Goal: Task Accomplishment & Management: Manage account settings

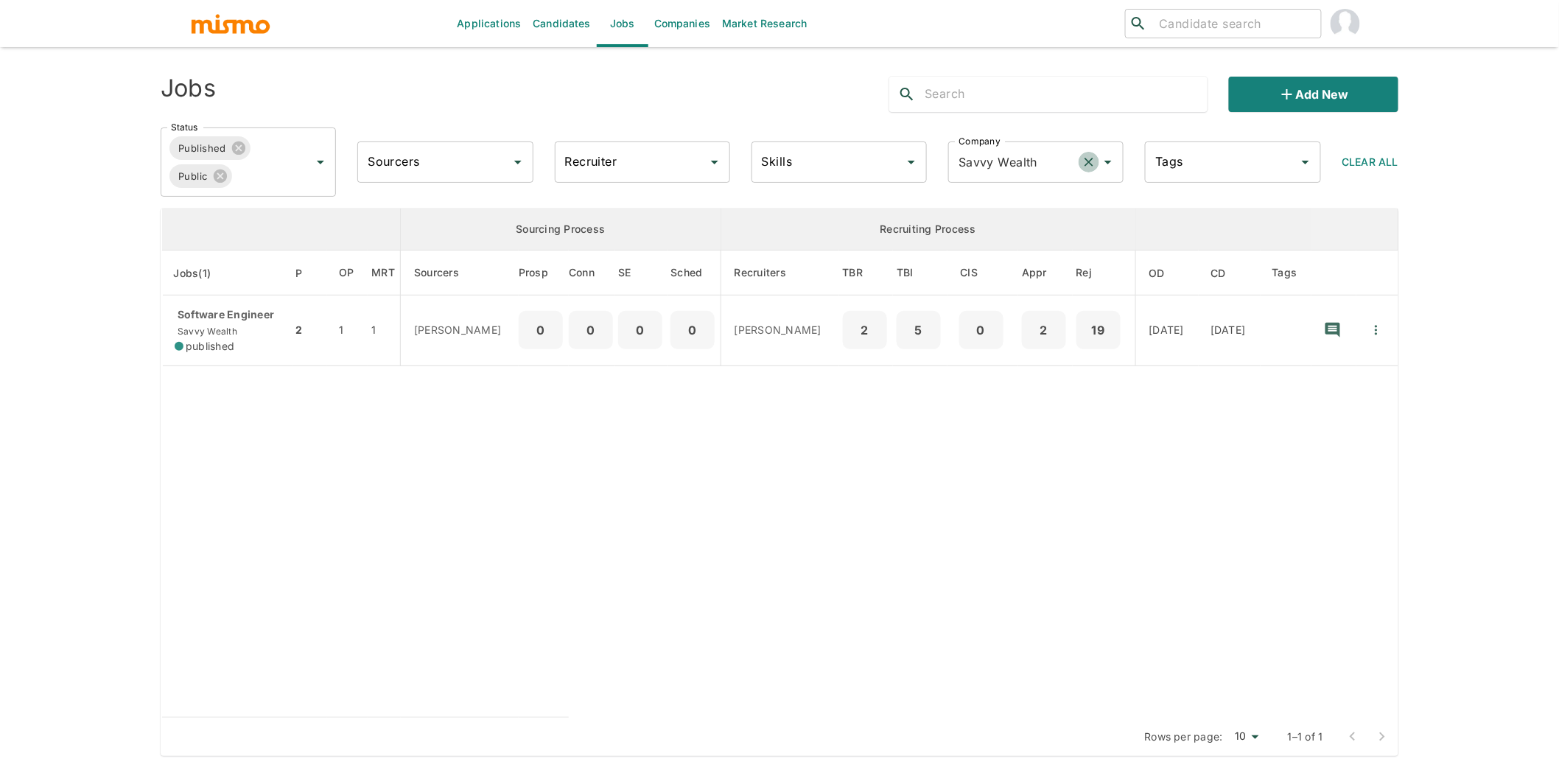
click at [1086, 164] on icon "Clear" at bounding box center [1090, 162] width 9 height 9
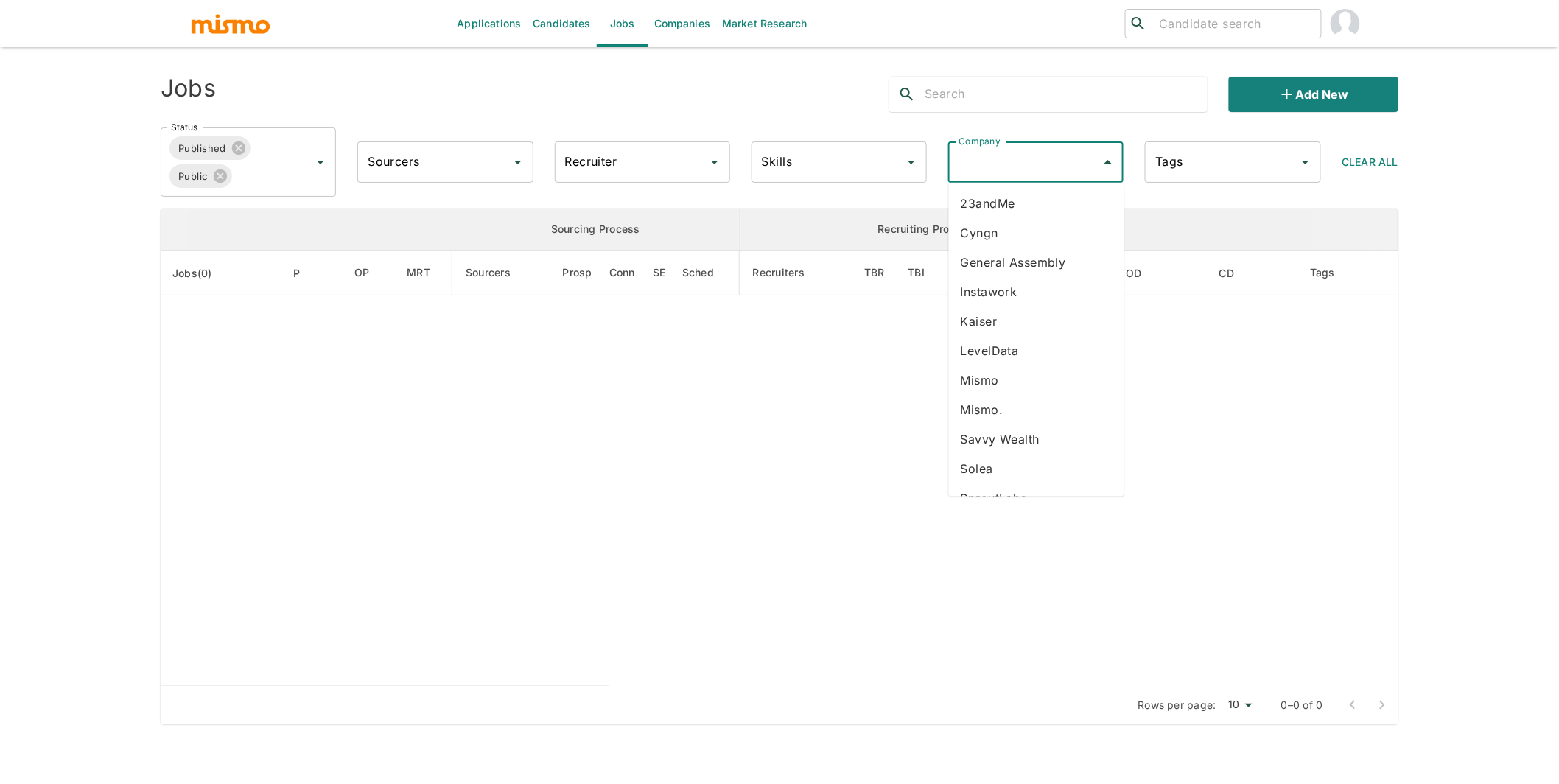
click at [1025, 167] on input "Company" at bounding box center [1025, 161] width 140 height 28
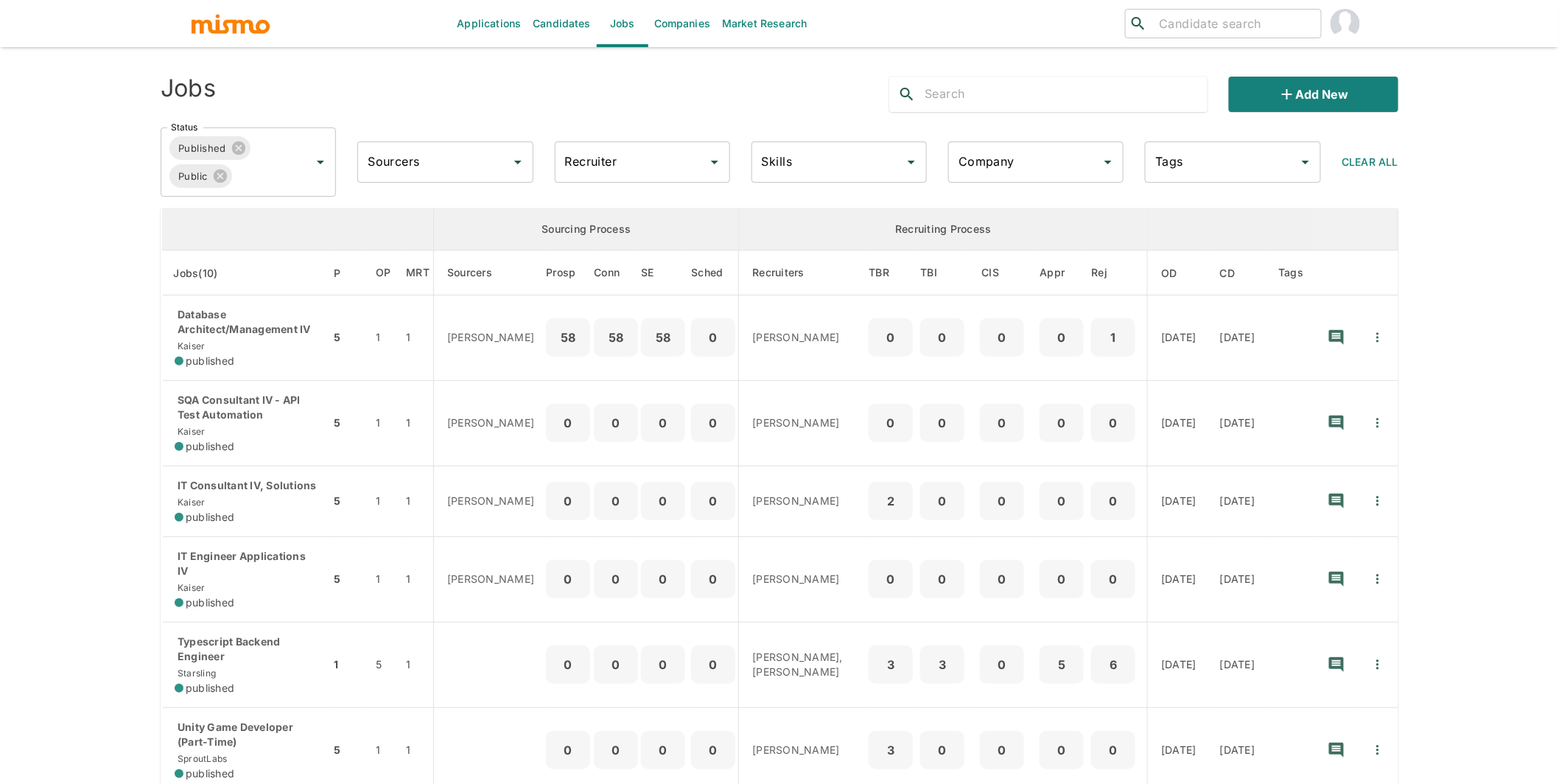
click at [997, 201] on div "Jobs Add new Status Published Public Status Sourcers Sourcers Recruiter Recruit…" at bounding box center [780, 611] width 1238 height 1094
click at [1028, 164] on input "Company" at bounding box center [1025, 161] width 140 height 28
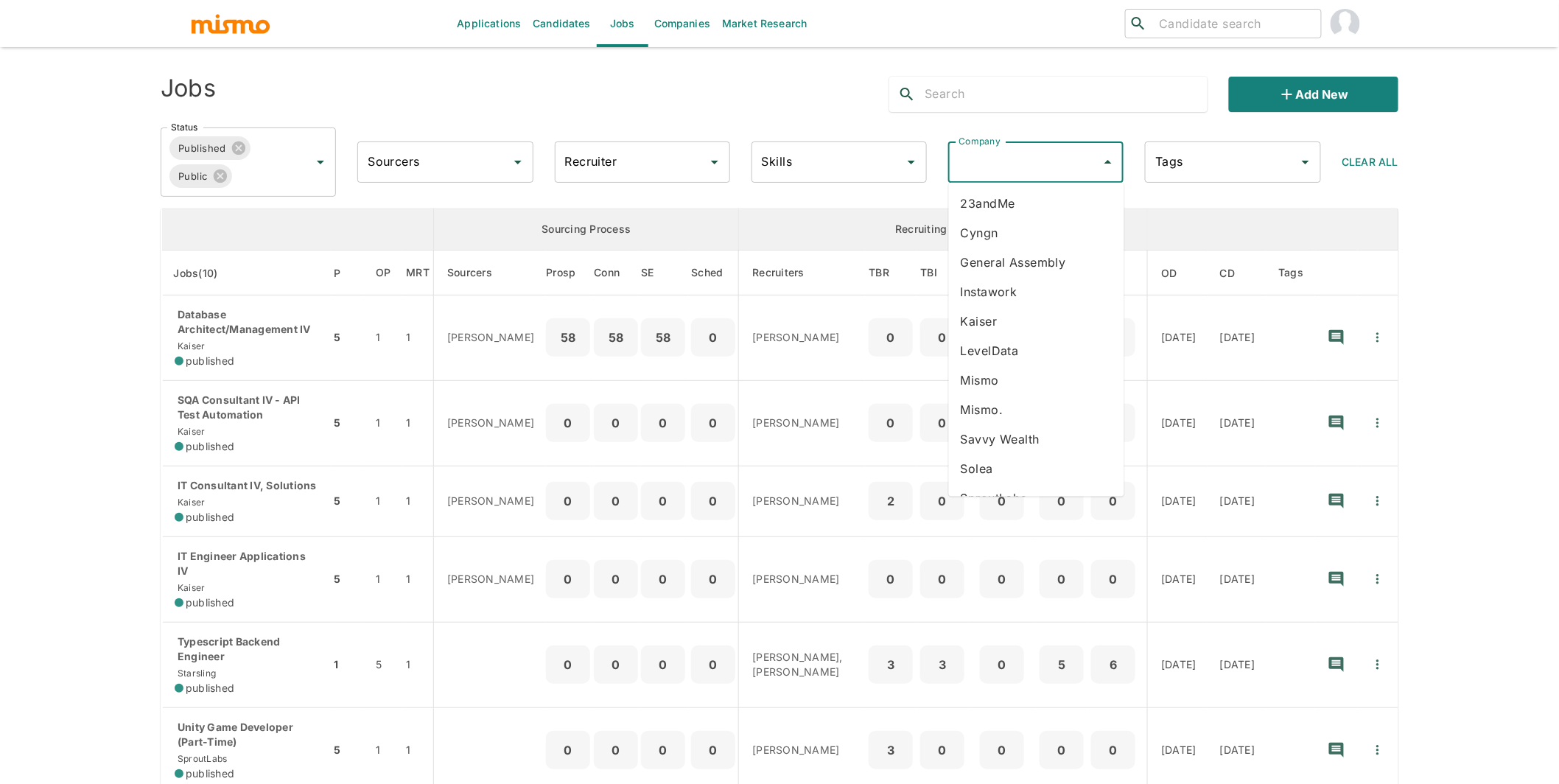
click at [1003, 201] on li "23andMe" at bounding box center [1037, 203] width 176 height 29
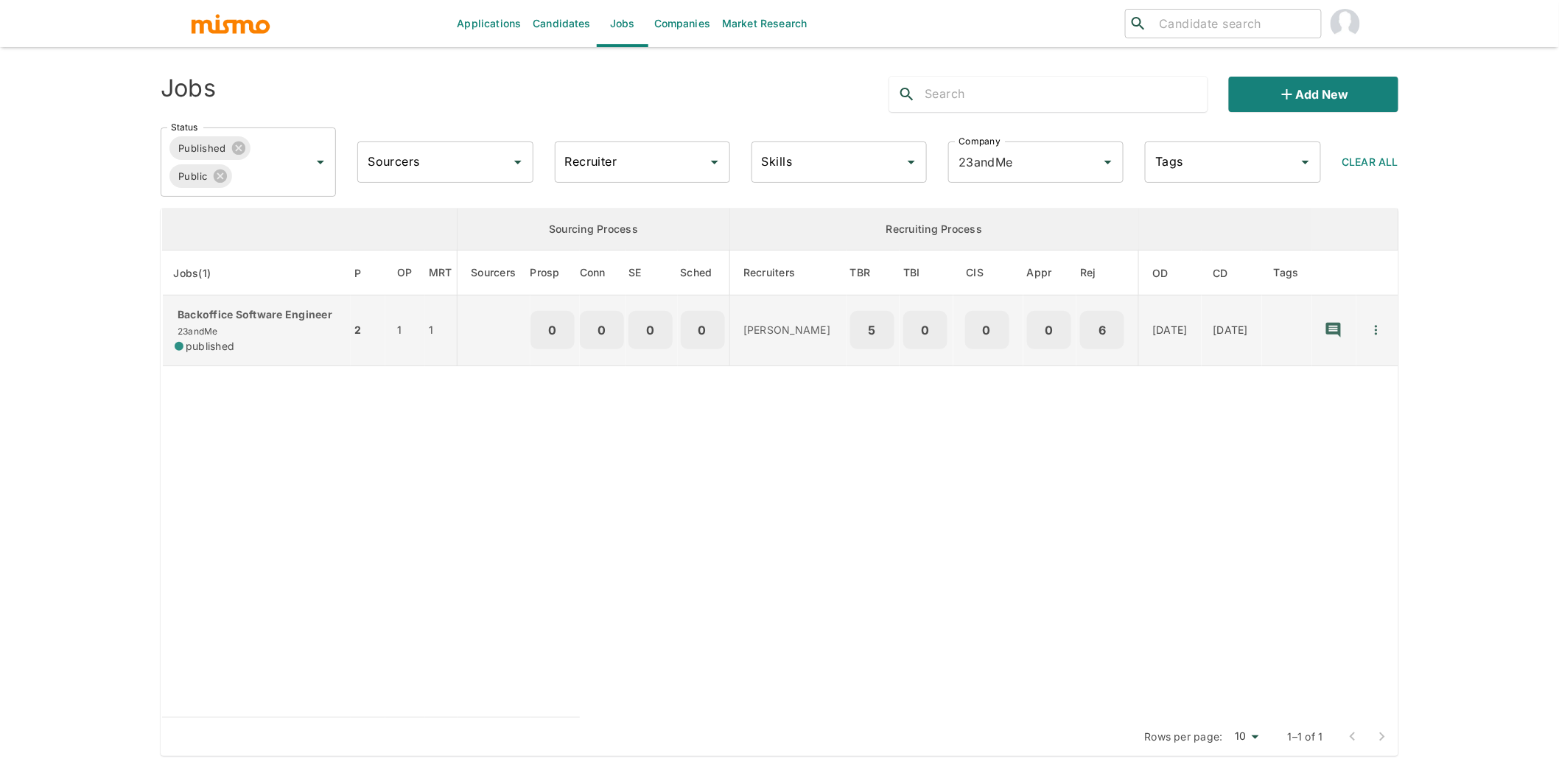
click at [237, 320] on p "Backoffice Software Engineer" at bounding box center [257, 315] width 164 height 15
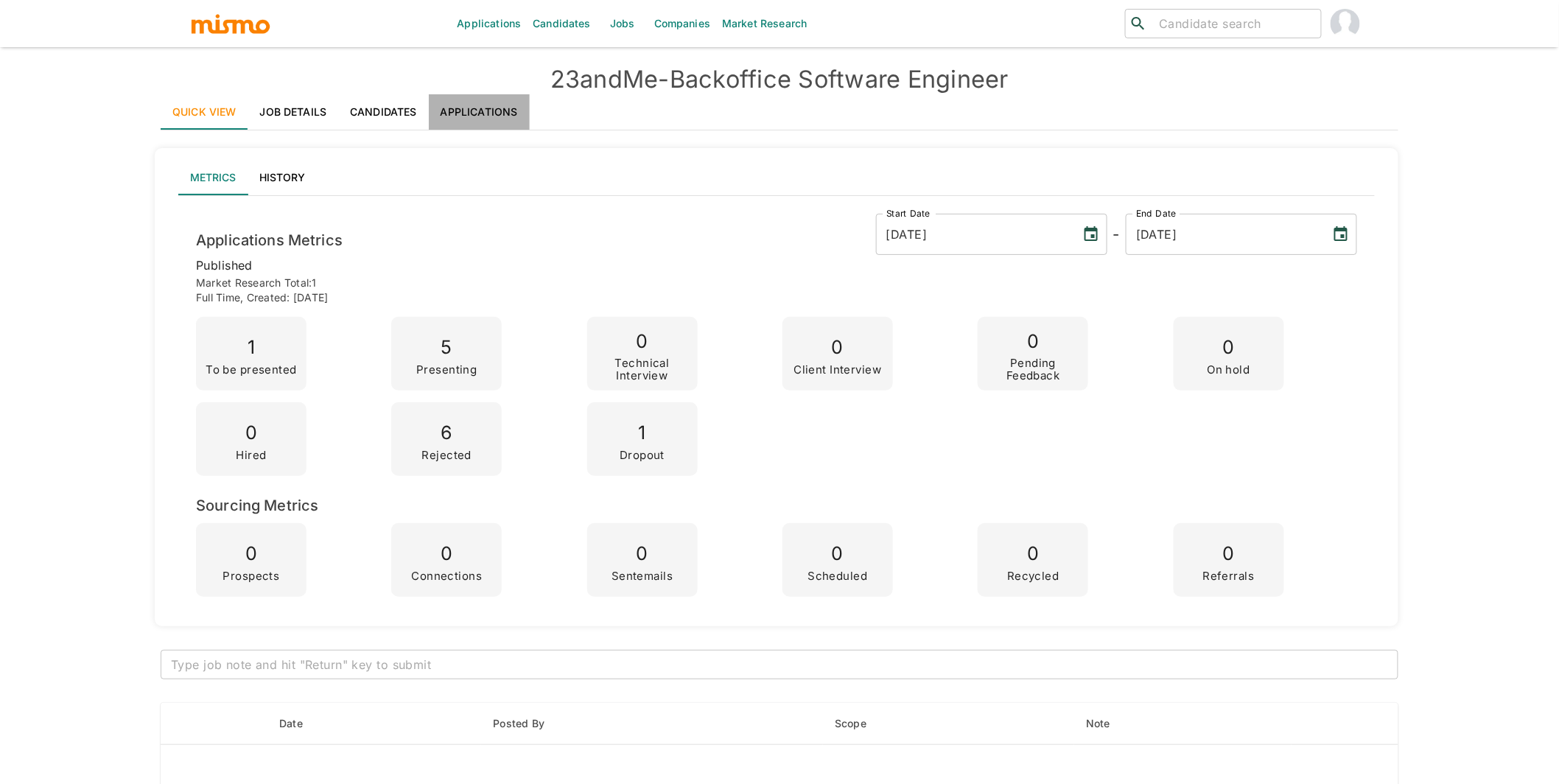
click at [489, 115] on link "Applications" at bounding box center [479, 112] width 101 height 35
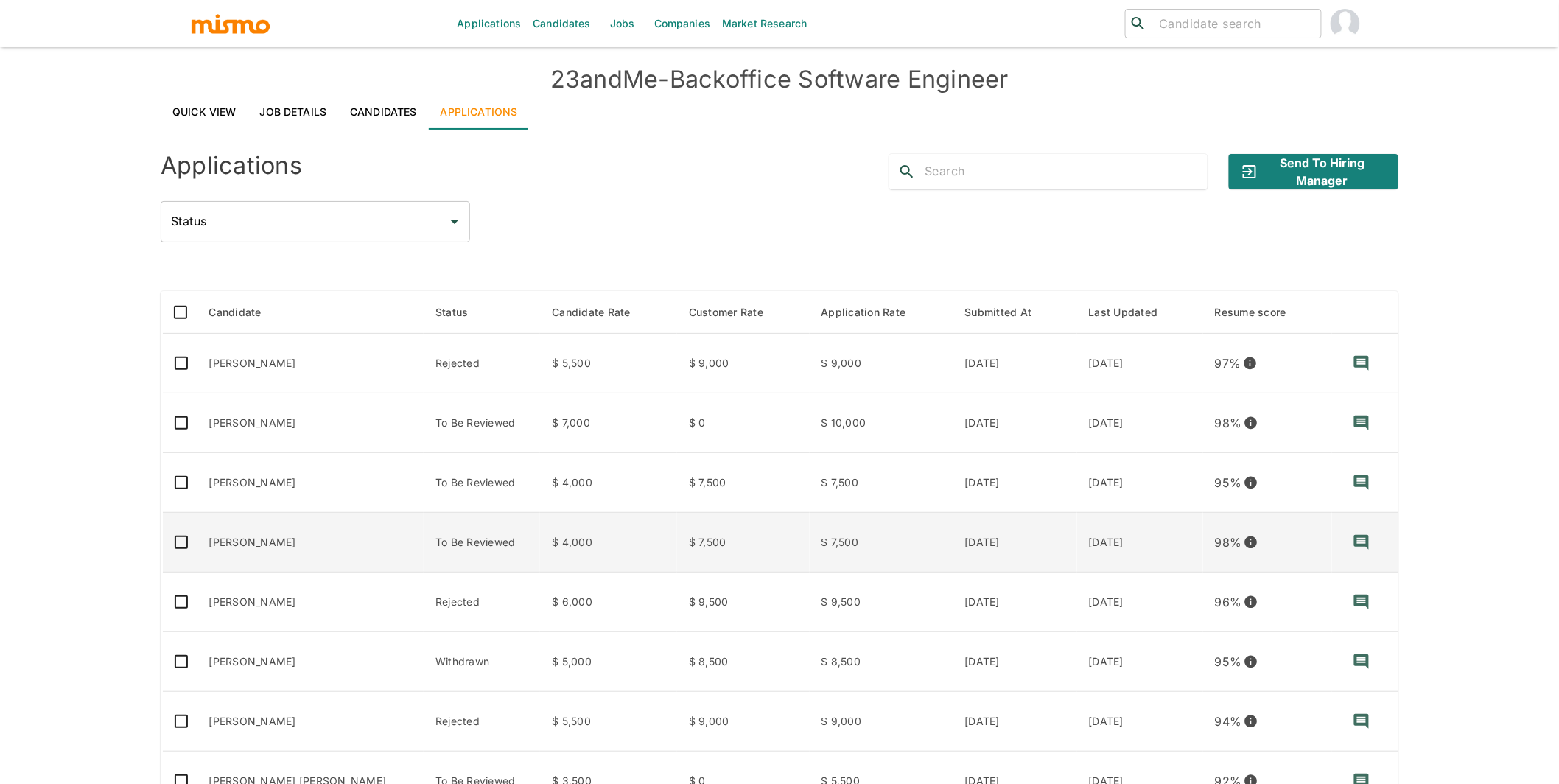
click at [320, 546] on td "[PERSON_NAME]" at bounding box center [311, 542] width 227 height 60
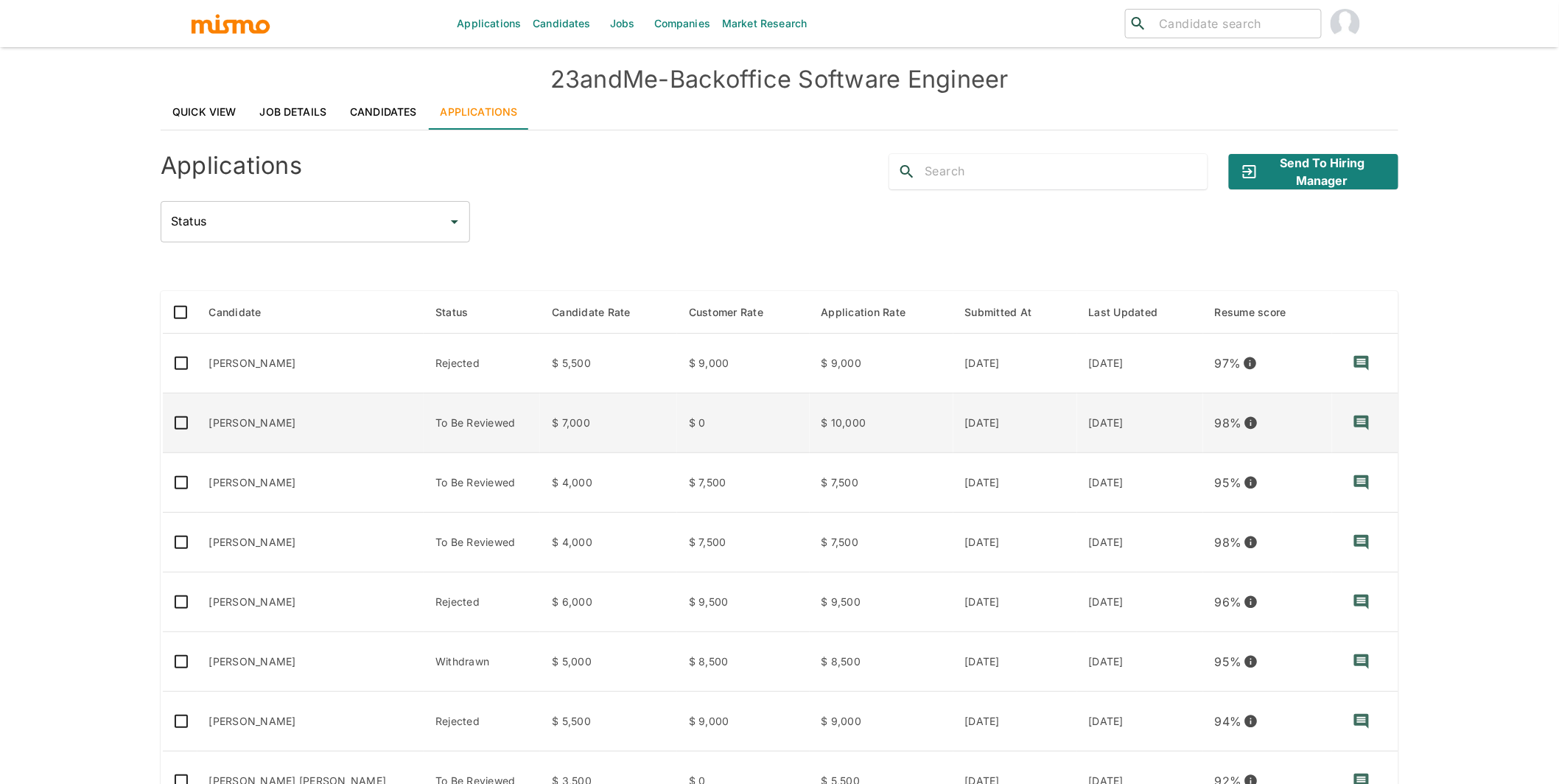
click at [305, 436] on td "[PERSON_NAME]" at bounding box center [311, 423] width 227 height 60
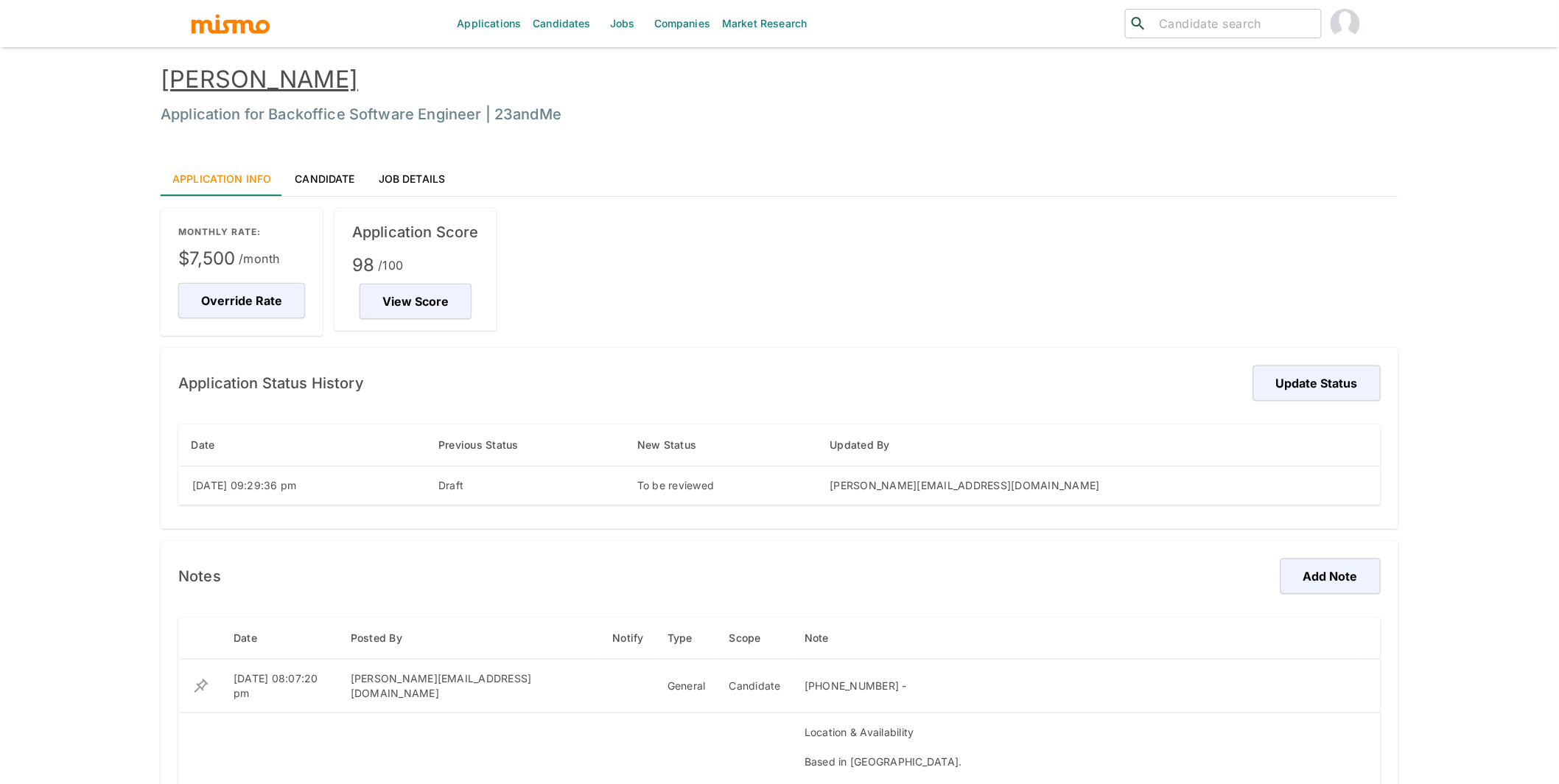
click at [326, 81] on link "[PERSON_NAME]" at bounding box center [259, 79] width 198 height 29
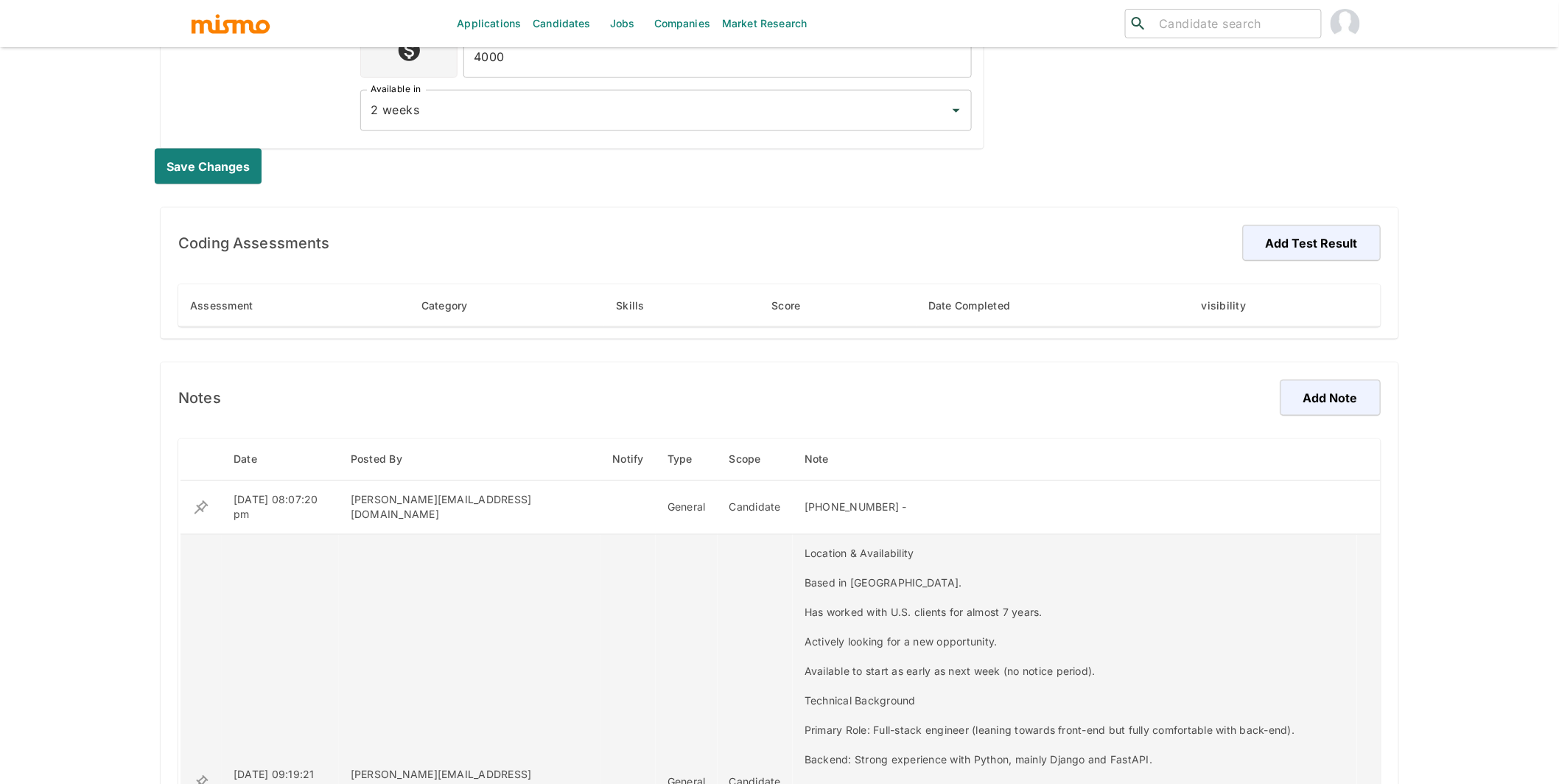
scroll to position [740, 0]
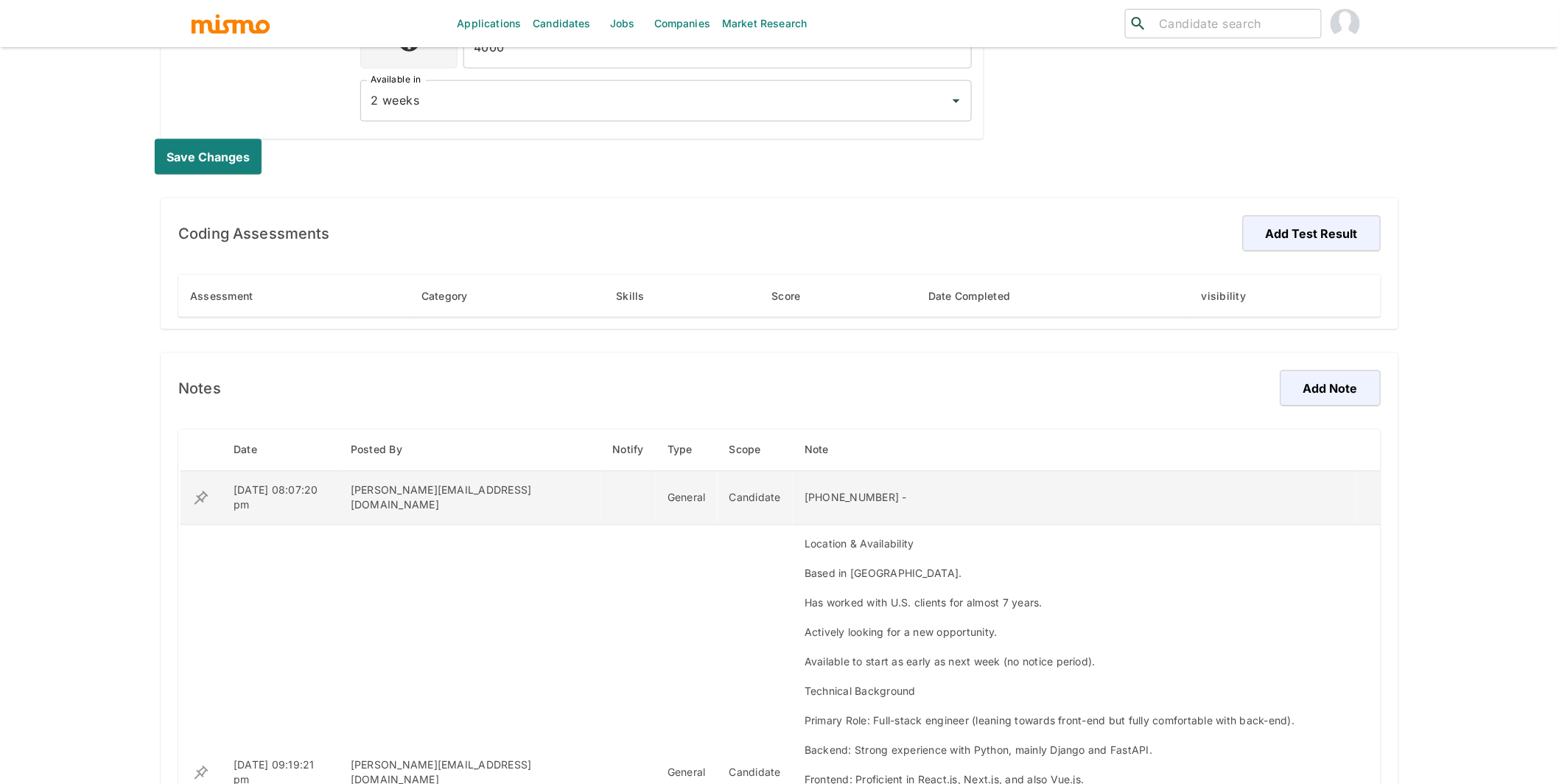
drag, startPoint x: 802, startPoint y: 490, endPoint x: 701, endPoint y: 488, distance: 101.0
click at [804, 491] on div "+55 (15) 99754 3776 -" at bounding box center [1074, 498] width 541 height 15
copy div "+55 (15) 99754 3776"
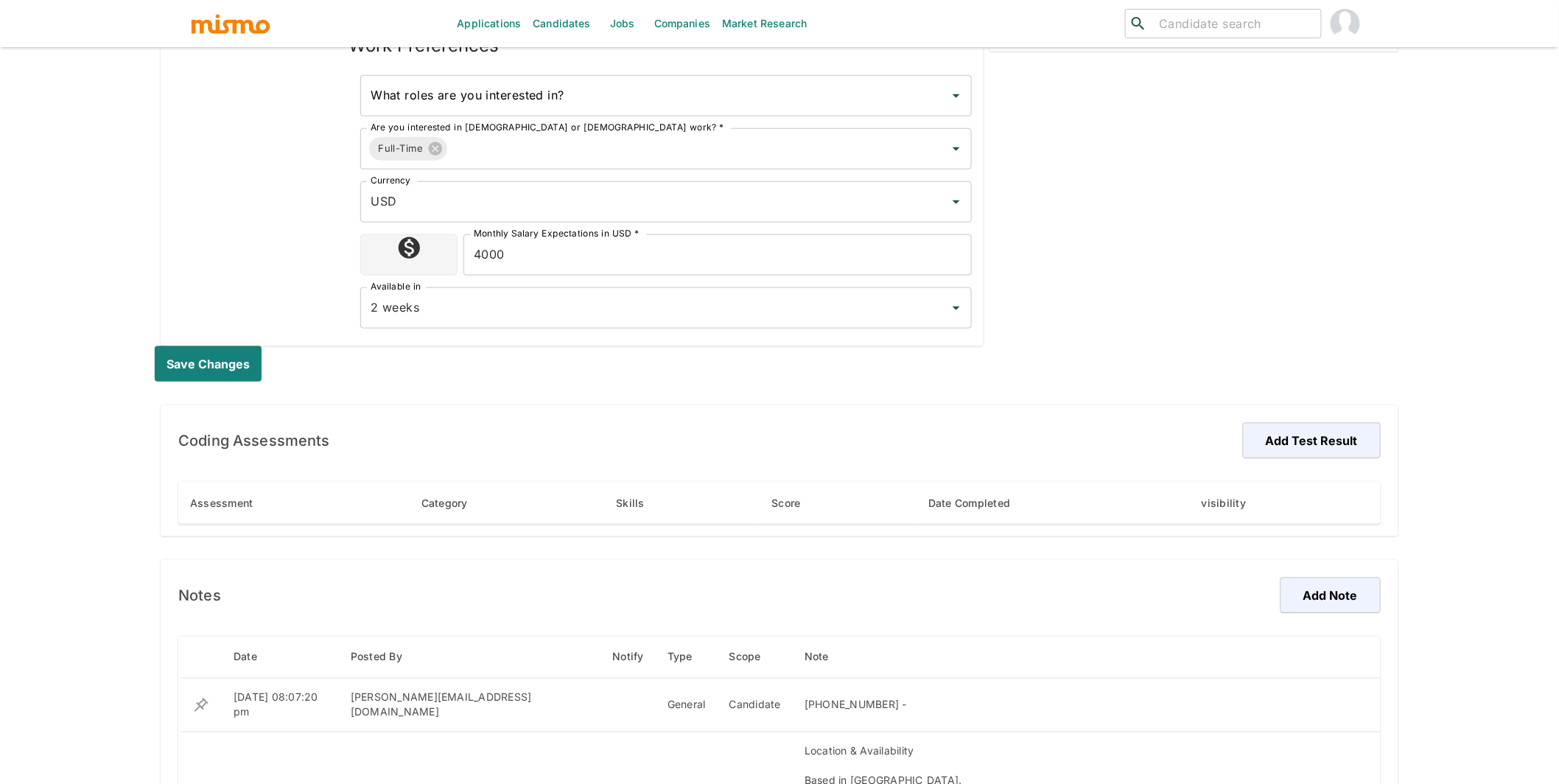
scroll to position [0, 0]
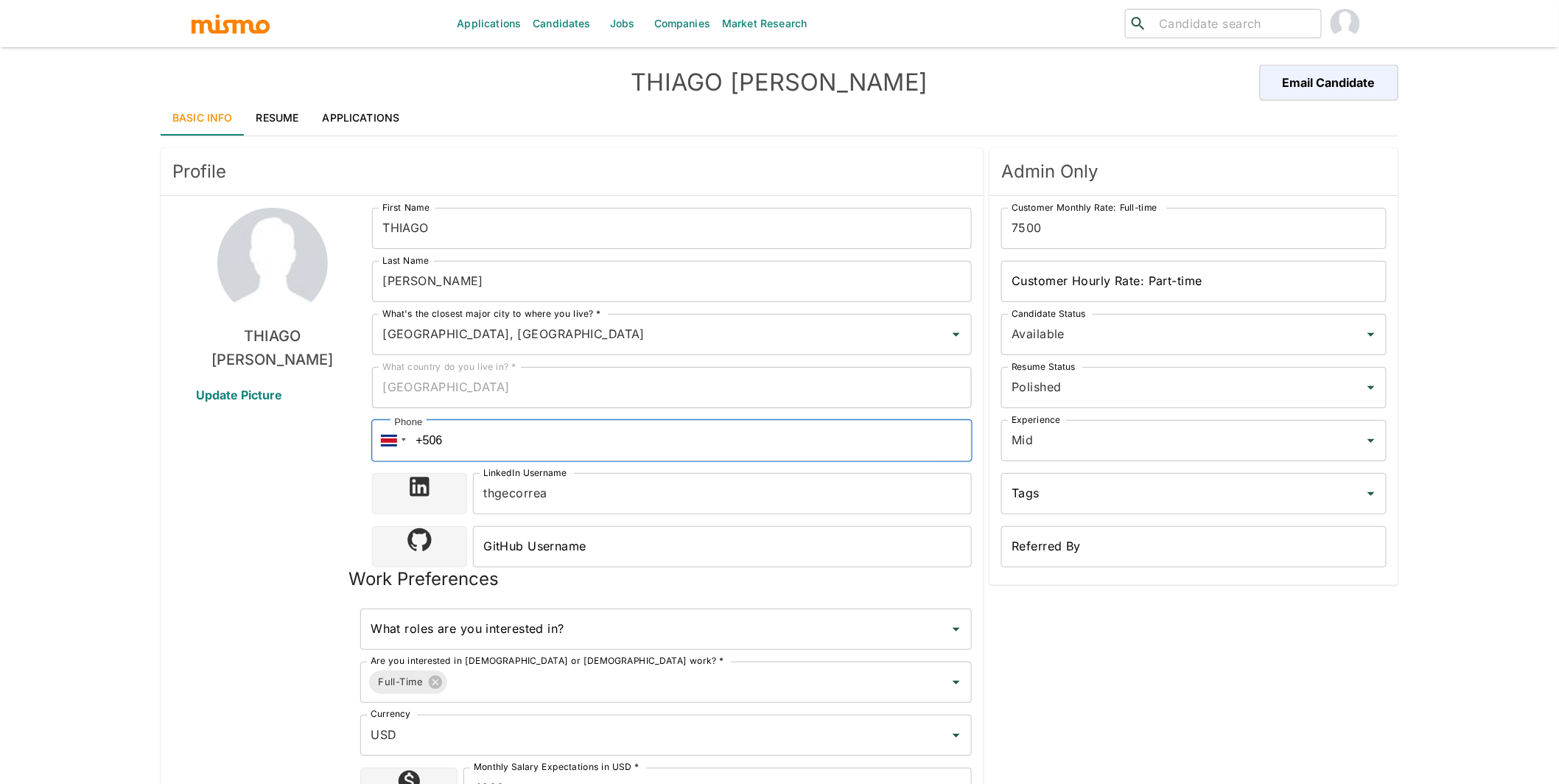
drag, startPoint x: 507, startPoint y: 431, endPoint x: 486, endPoint y: 445, distance: 25.2
click at [486, 445] on input "+506" at bounding box center [672, 440] width 600 height 41
paste input "+55 (15) 997543776"
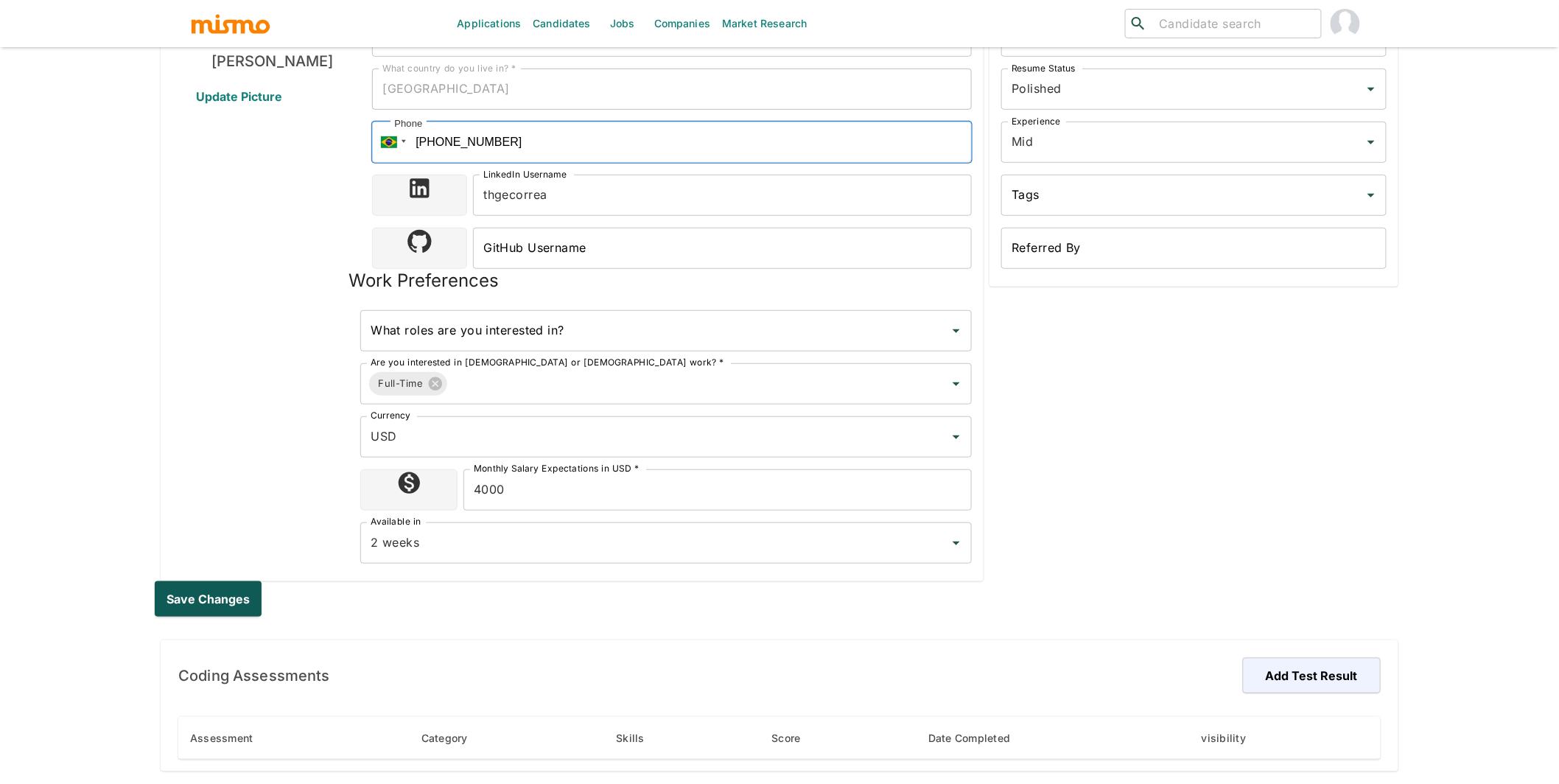
type input "+55 (15) 997543776"
click at [219, 600] on button "Save changes" at bounding box center [211, 599] width 113 height 35
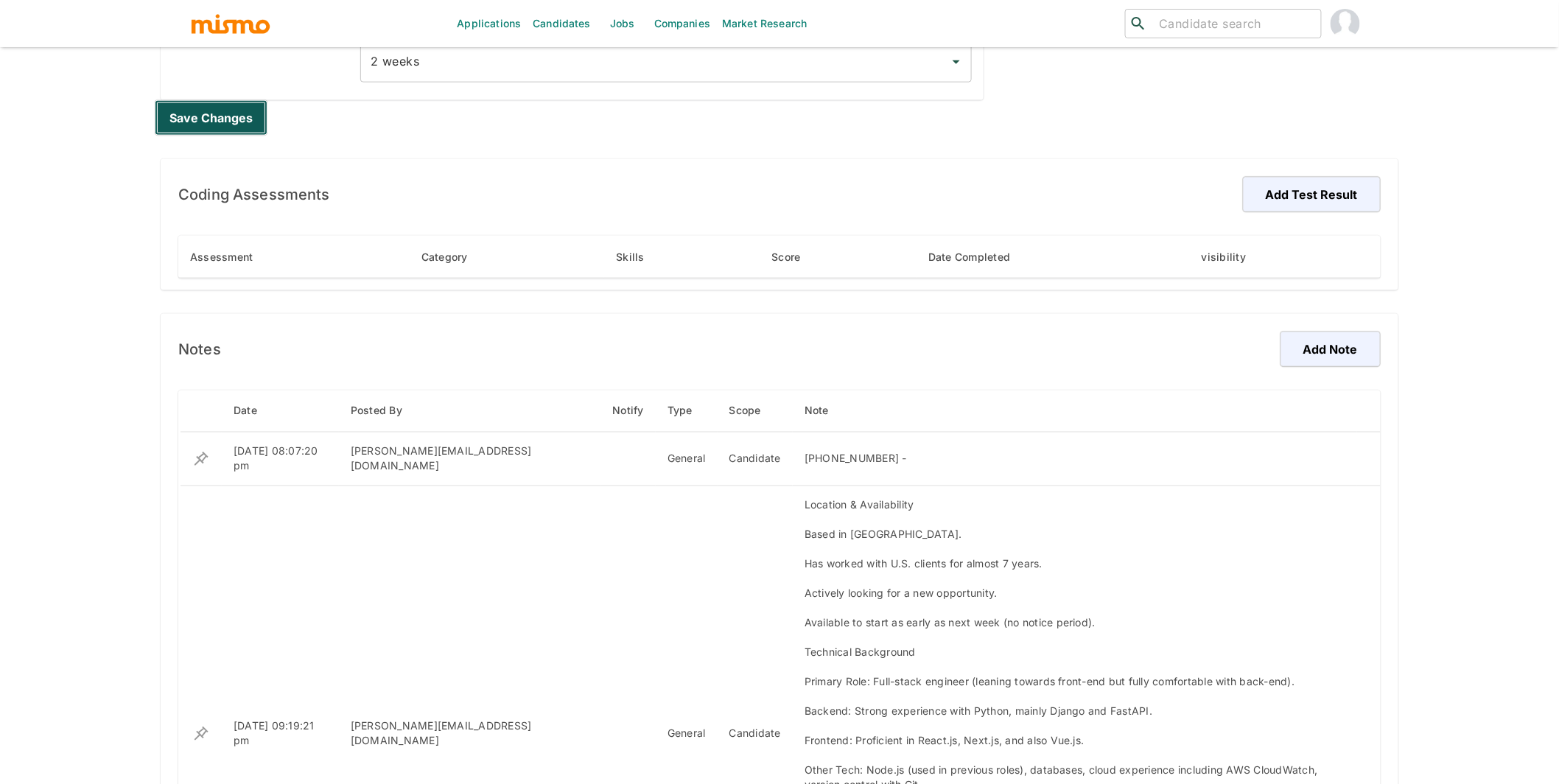
scroll to position [872, 0]
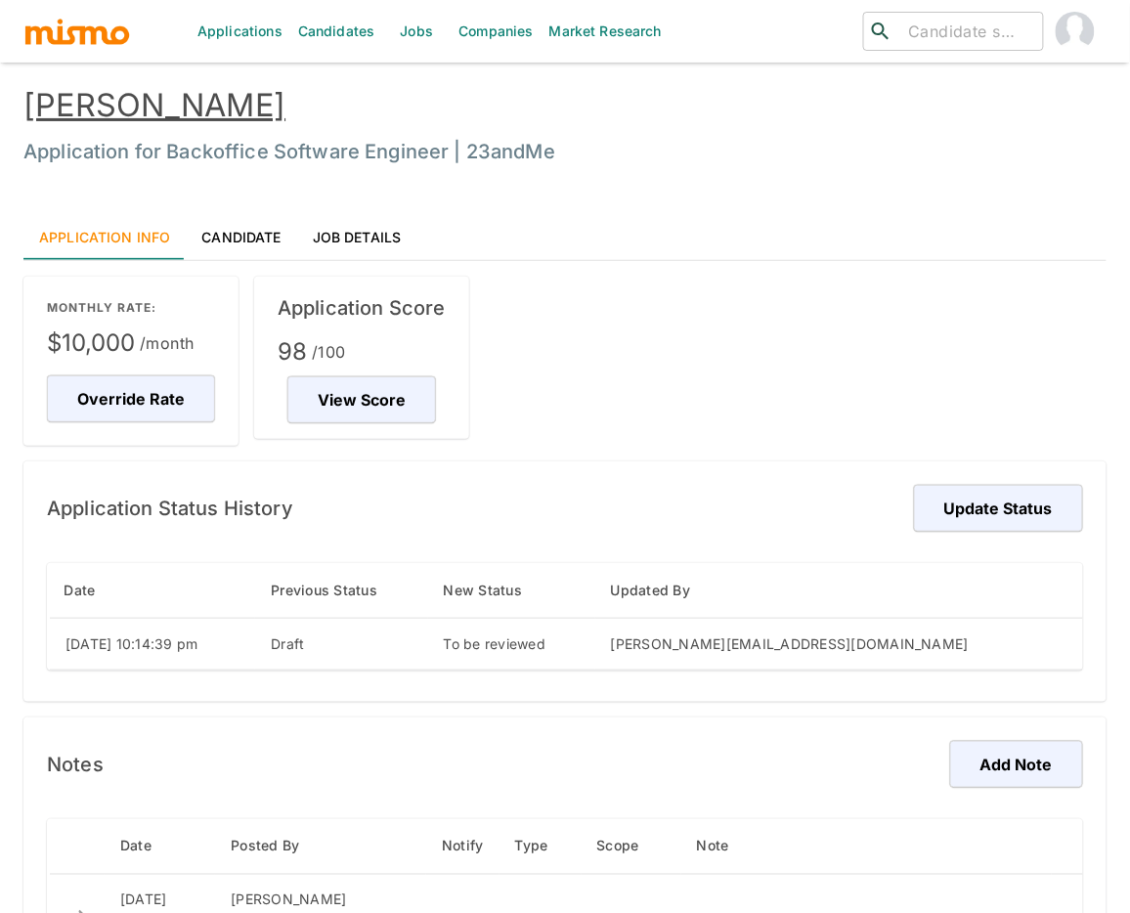
click at [212, 105] on link "[PERSON_NAME]" at bounding box center [154, 105] width 262 height 38
click at [267, 224] on link "Candidate" at bounding box center [241, 236] width 110 height 47
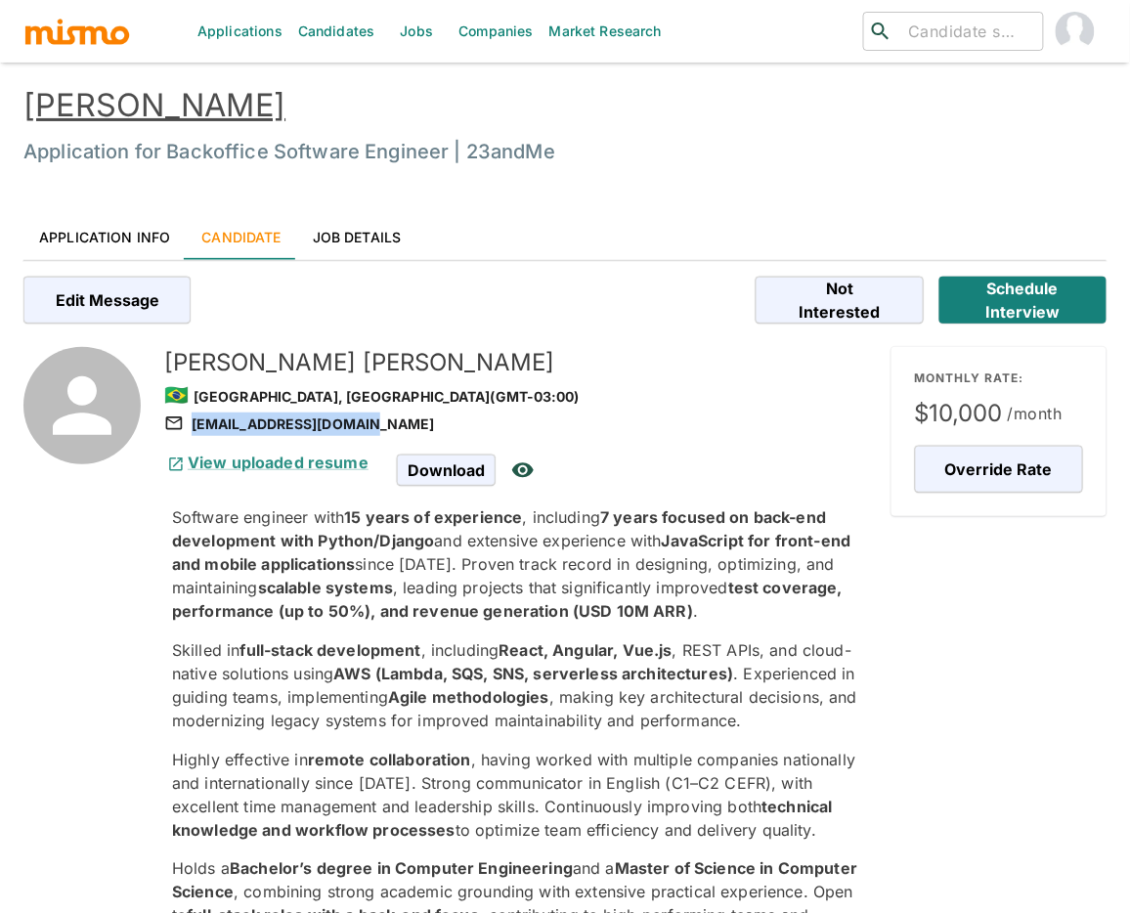
click at [374, 424] on div "matheus.mcas@gmail.com" at bounding box center [520, 423] width 712 height 23
copy div "matheus.mcas@gmail.com"
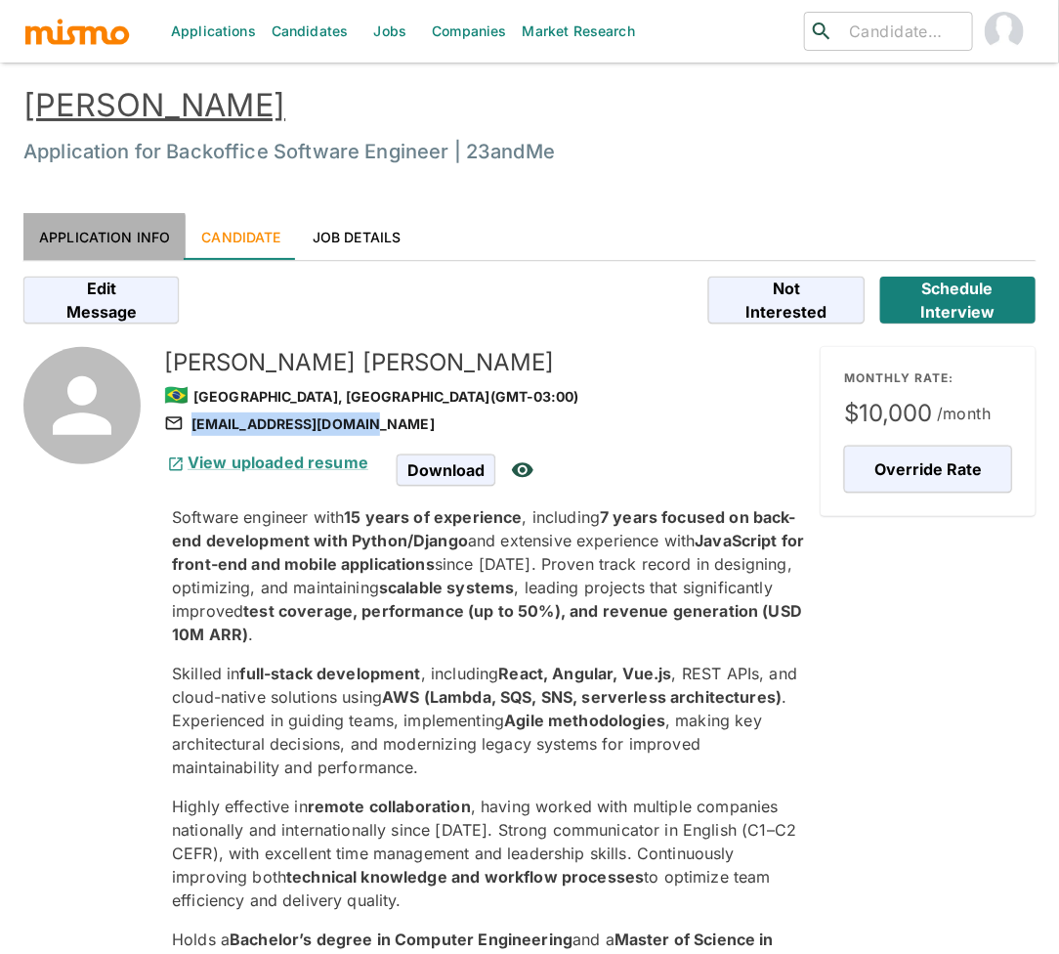
click at [95, 242] on link "Application Info" at bounding box center [104, 236] width 162 height 47
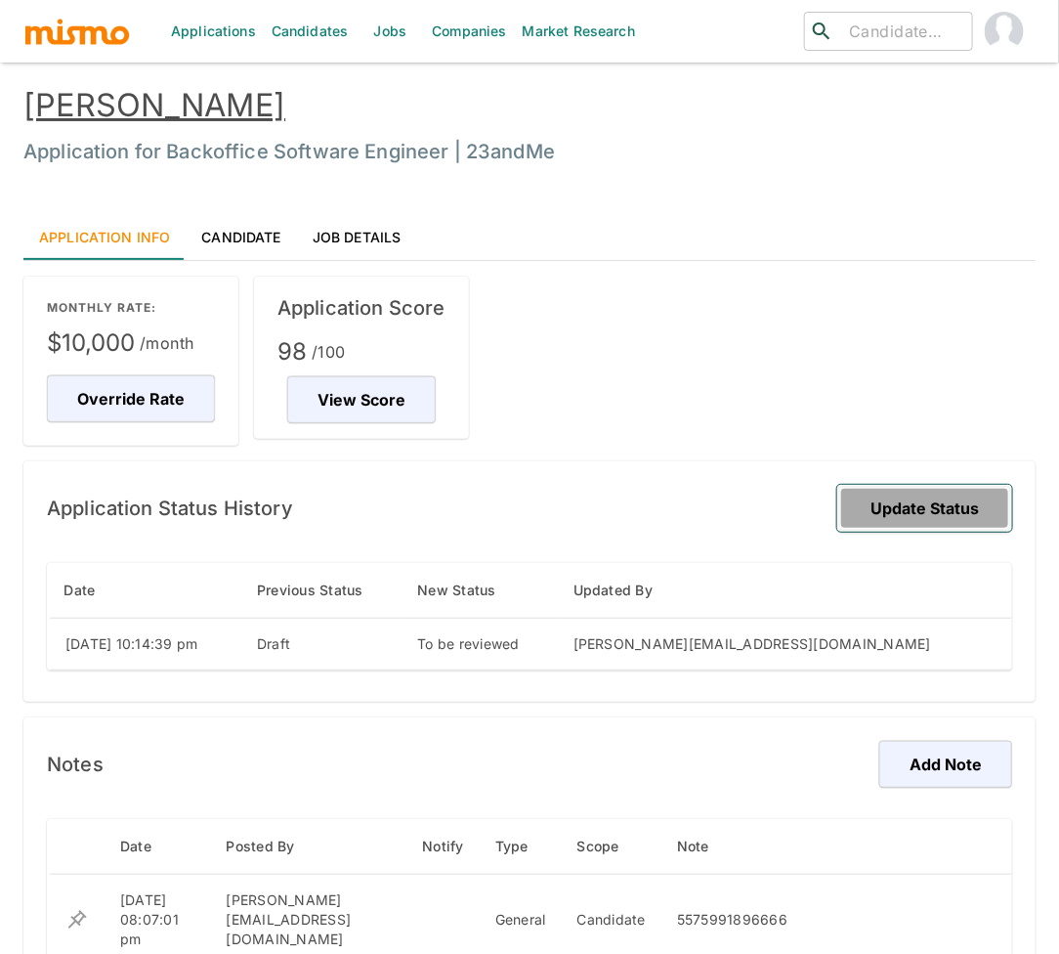
click at [951, 499] on button "Update Status" at bounding box center [925, 508] width 175 height 47
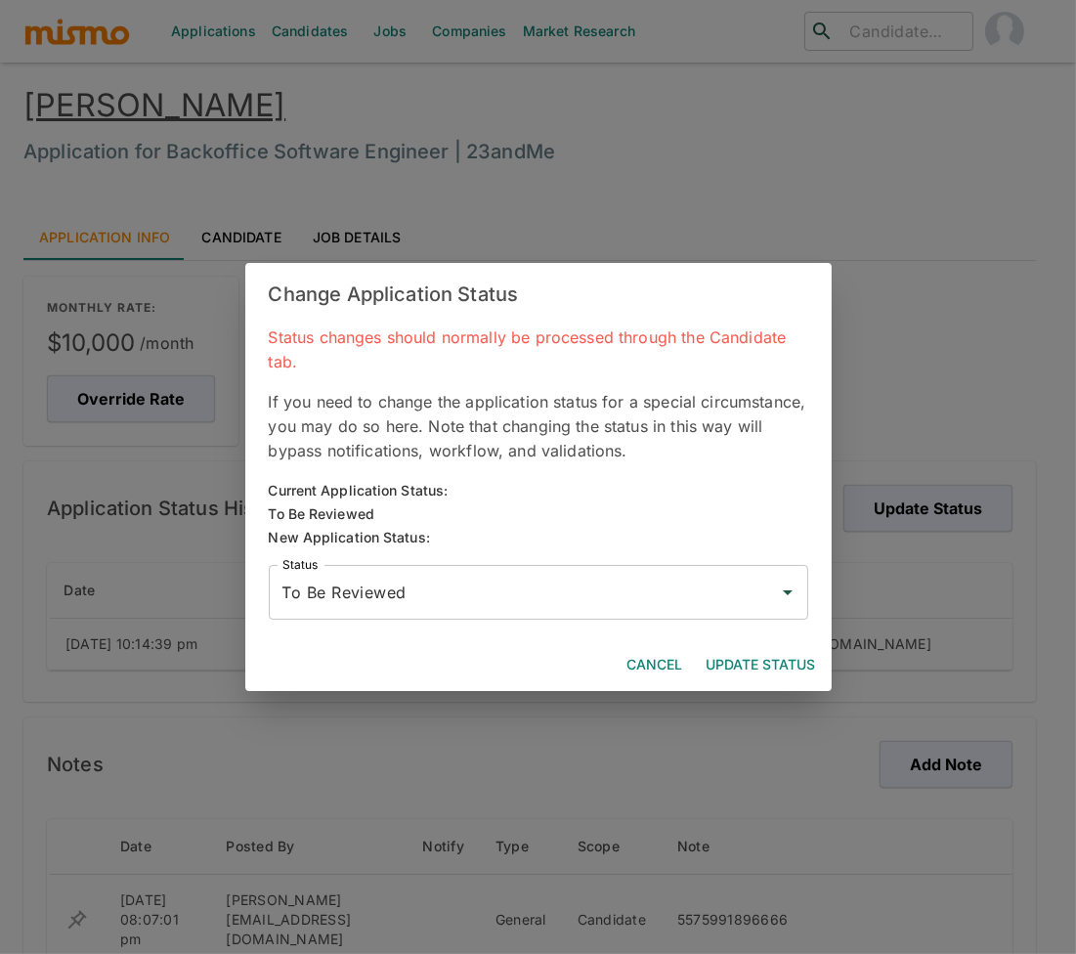
click at [647, 595] on input "To Be Reviewed" at bounding box center [524, 592] width 493 height 37
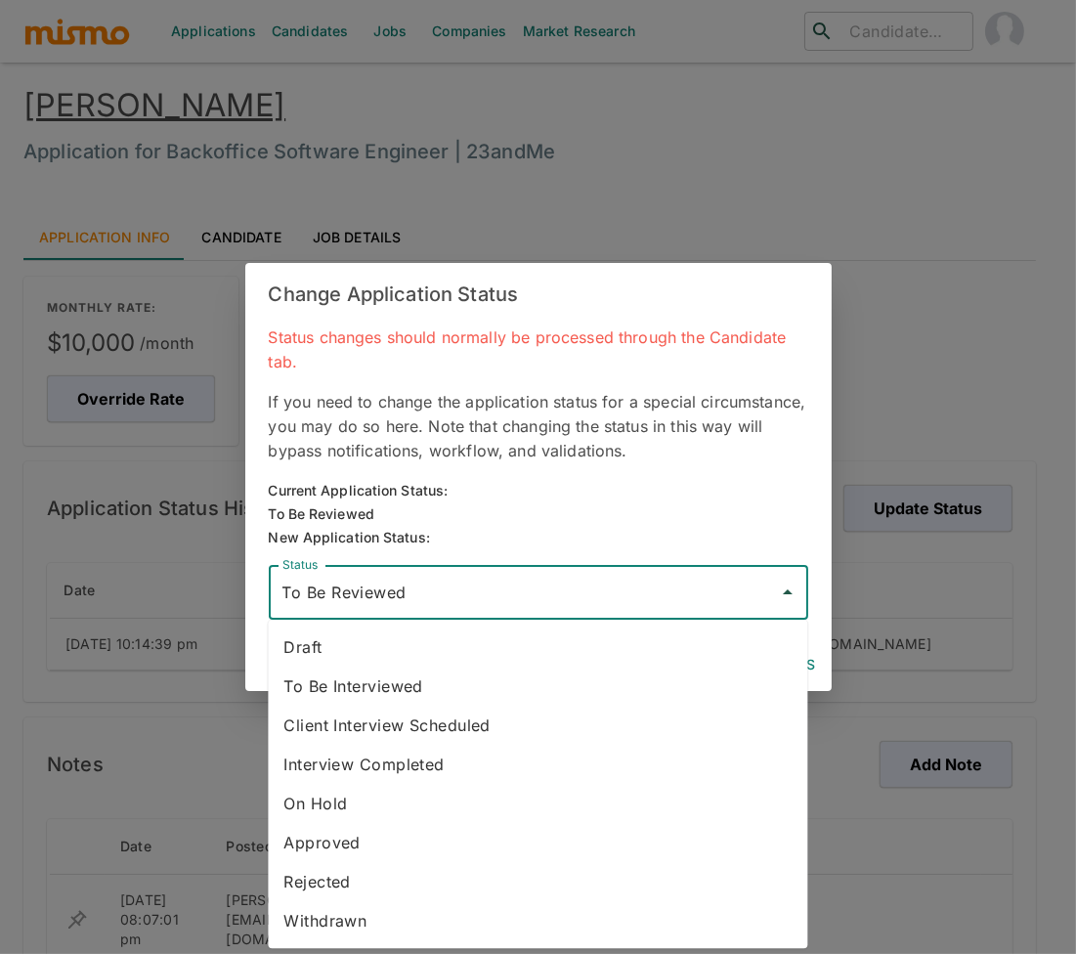
click at [384, 694] on li "To Be Interviewed" at bounding box center [538, 686] width 540 height 39
type input "To Be Interviewed"
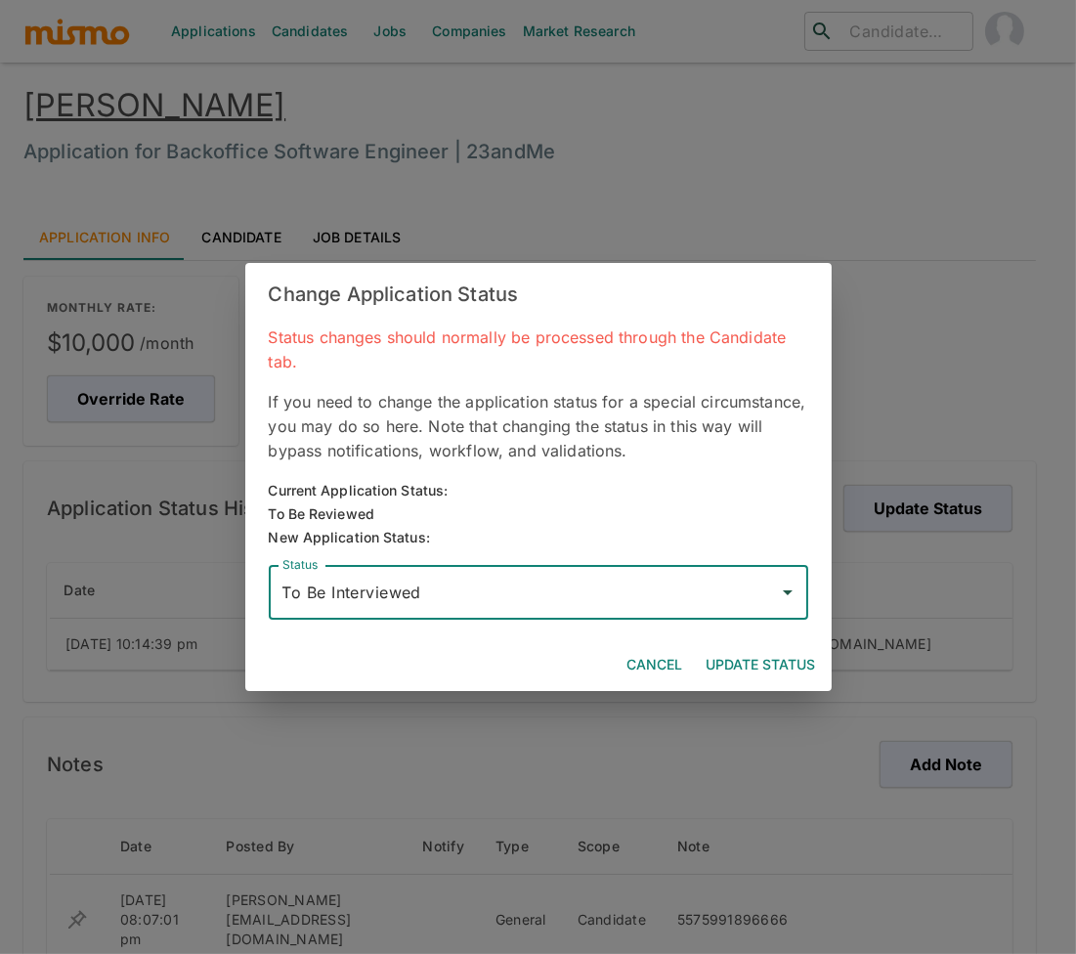
click at [756, 667] on button "Update Status" at bounding box center [761, 665] width 125 height 36
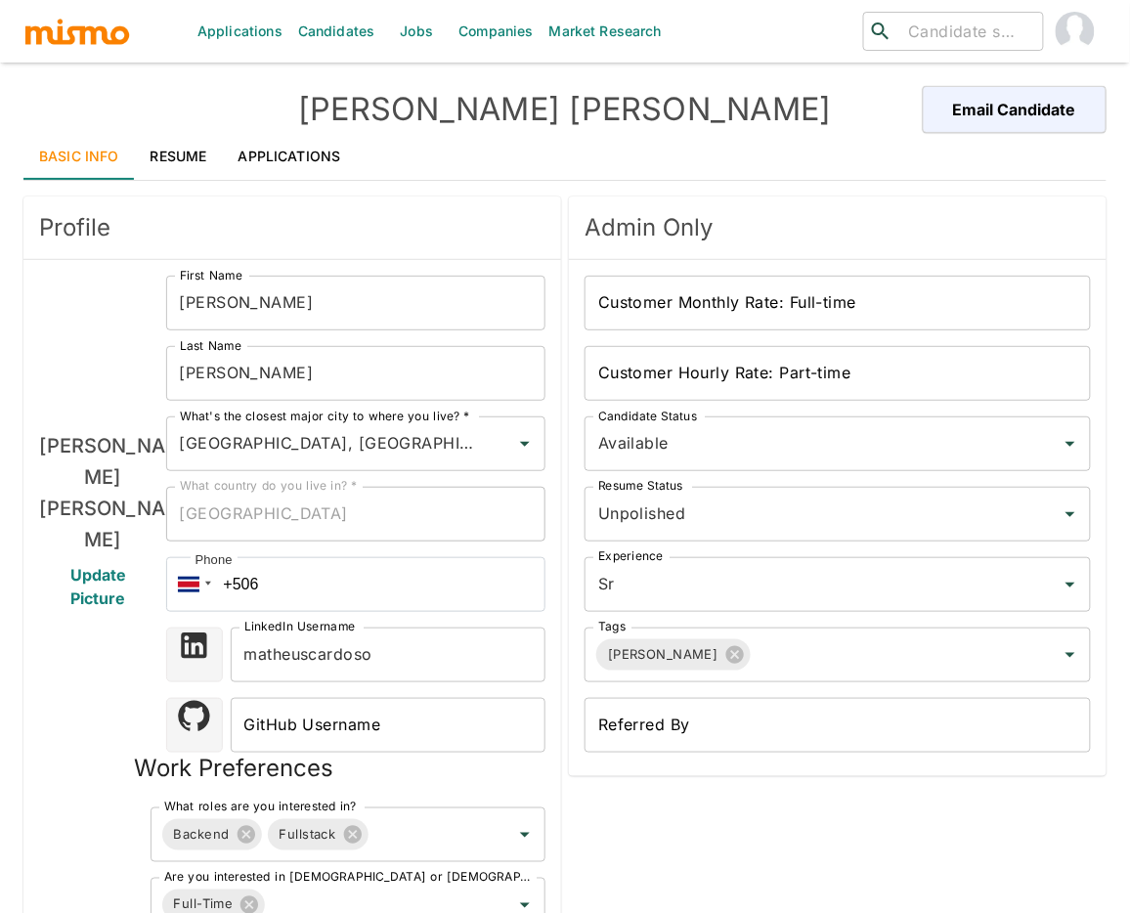
click at [159, 143] on link "Resume" at bounding box center [179, 156] width 88 height 47
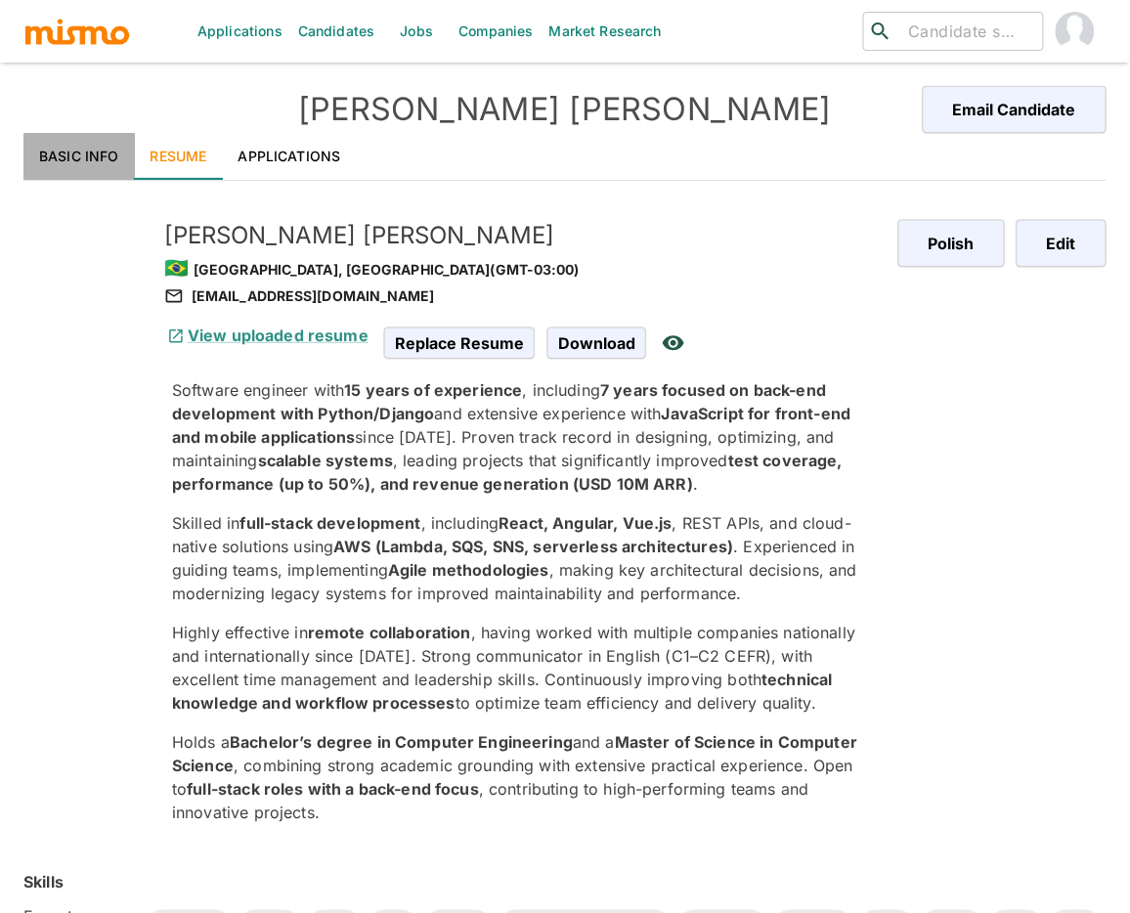
click at [52, 151] on link "Basic Info" at bounding box center [78, 156] width 111 height 47
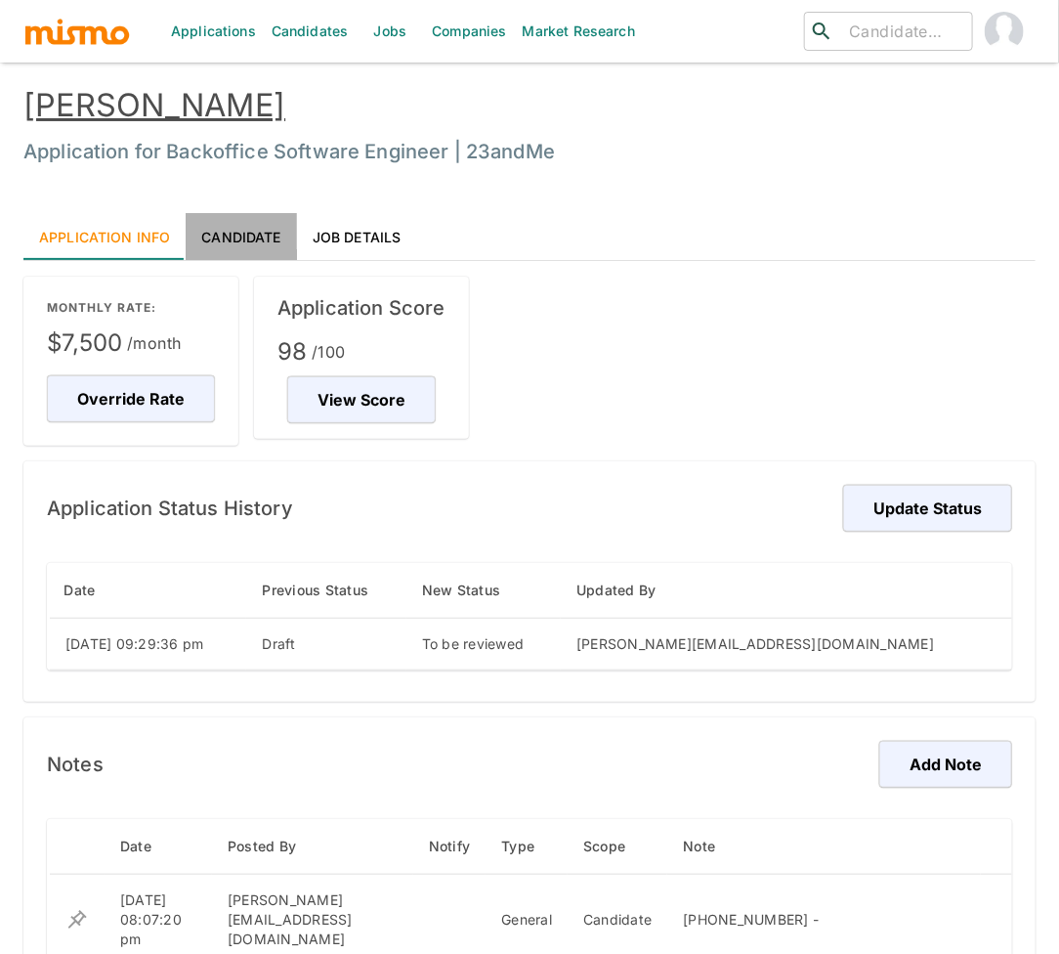
click at [235, 235] on link "Candidate" at bounding box center [241, 236] width 110 height 47
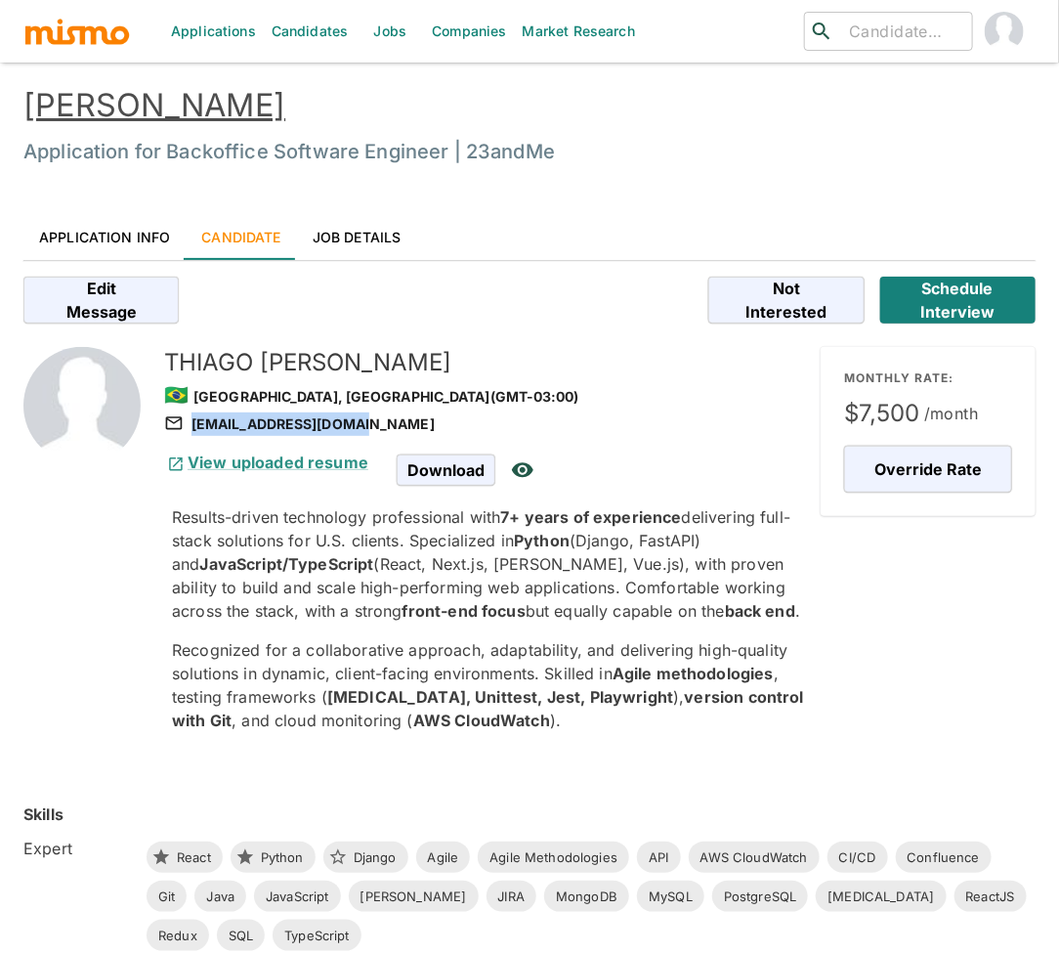
drag, startPoint x: 367, startPoint y: 423, endPoint x: 354, endPoint y: 428, distance: 13.6
click at [354, 428] on div "[EMAIL_ADDRESS][DOMAIN_NAME]" at bounding box center [484, 423] width 641 height 23
copy div "thg.ecorrea@gmail.com"
click at [102, 221] on link "Application Info" at bounding box center [104, 236] width 162 height 47
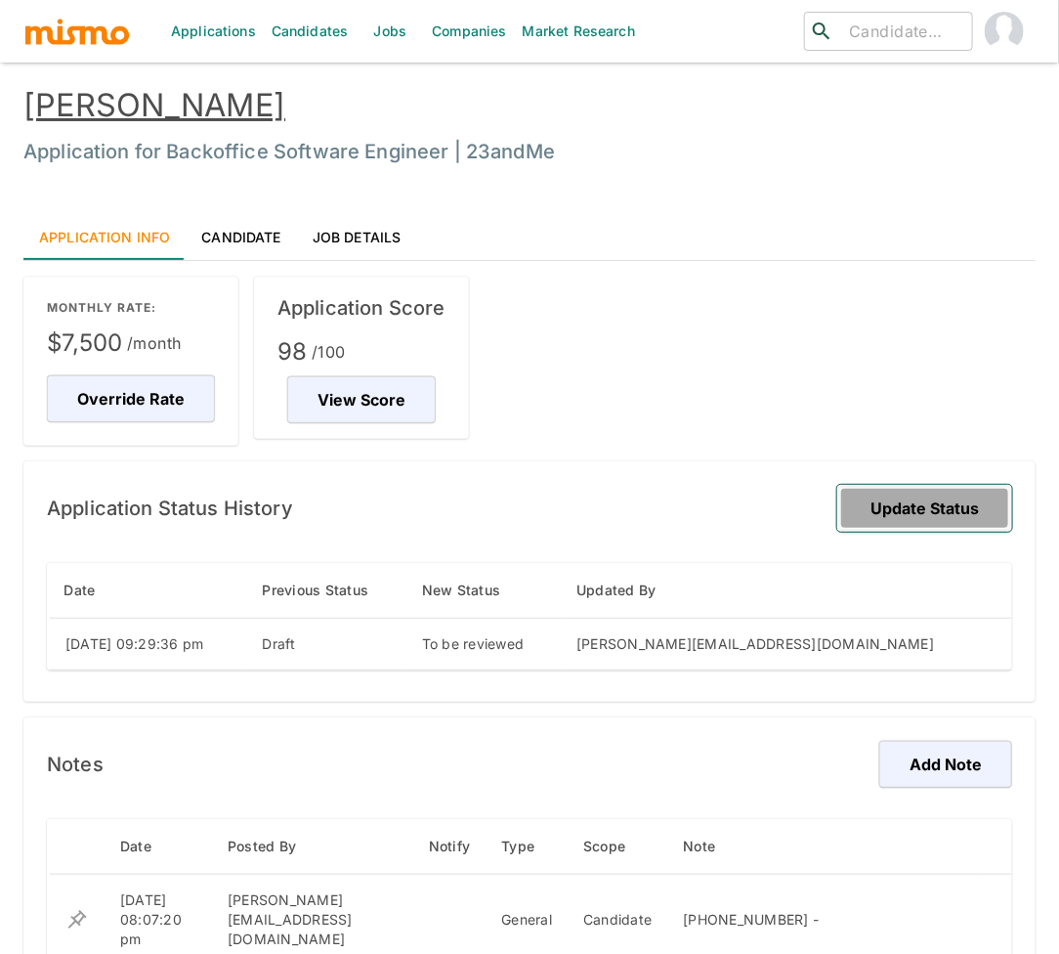
click at [920, 500] on button "Update Status" at bounding box center [925, 508] width 175 height 47
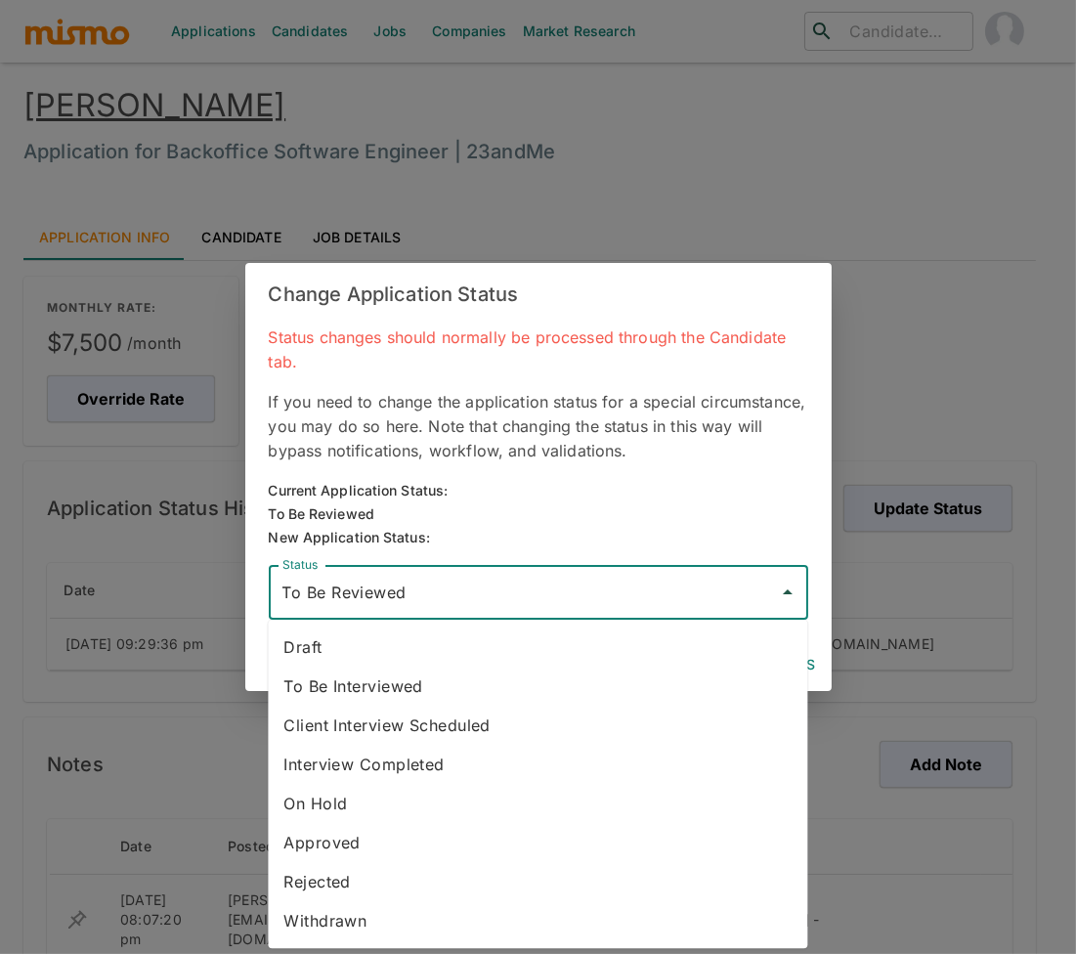
click at [669, 583] on input "To Be Reviewed" at bounding box center [524, 592] width 493 height 37
click at [409, 692] on li "To Be Interviewed" at bounding box center [538, 686] width 540 height 39
type input "To Be Interviewed"
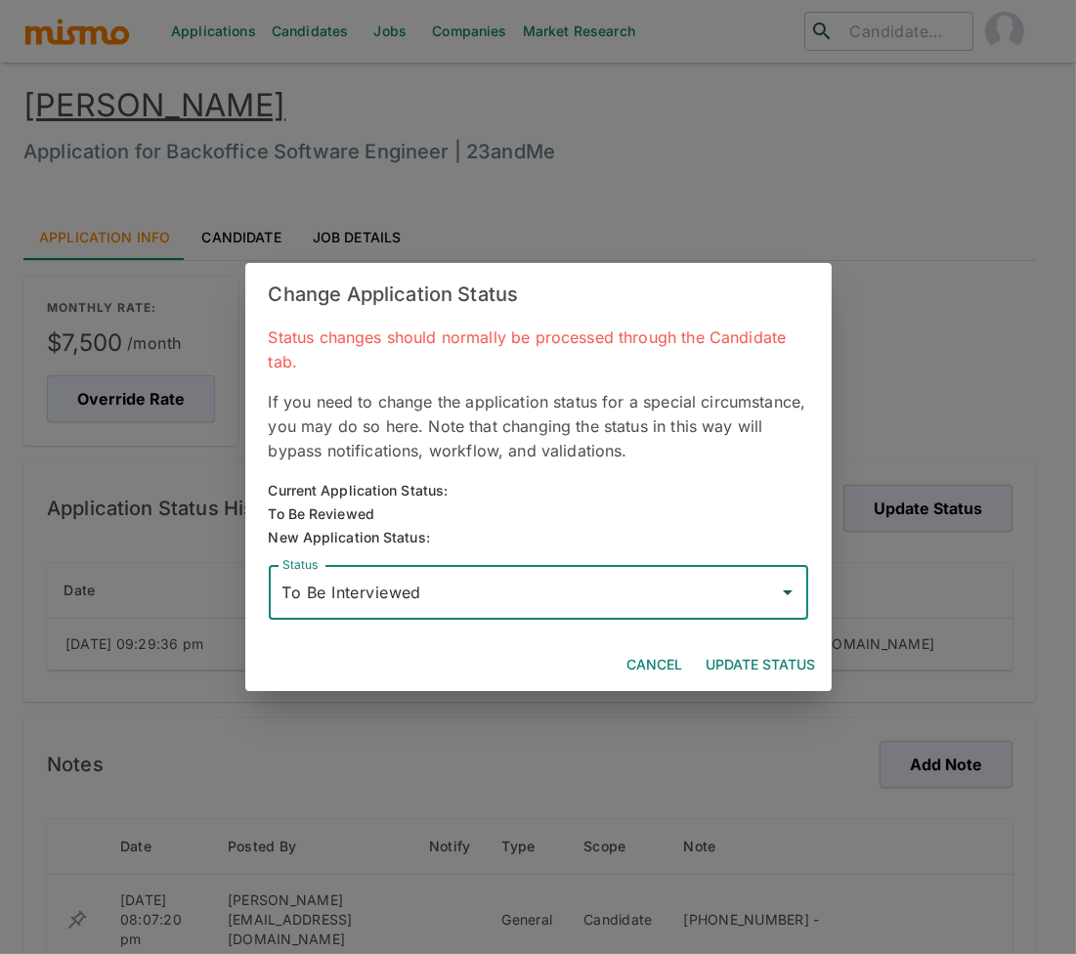
click at [746, 659] on button "Update Status" at bounding box center [761, 665] width 125 height 36
